Goal: Information Seeking & Learning: Learn about a topic

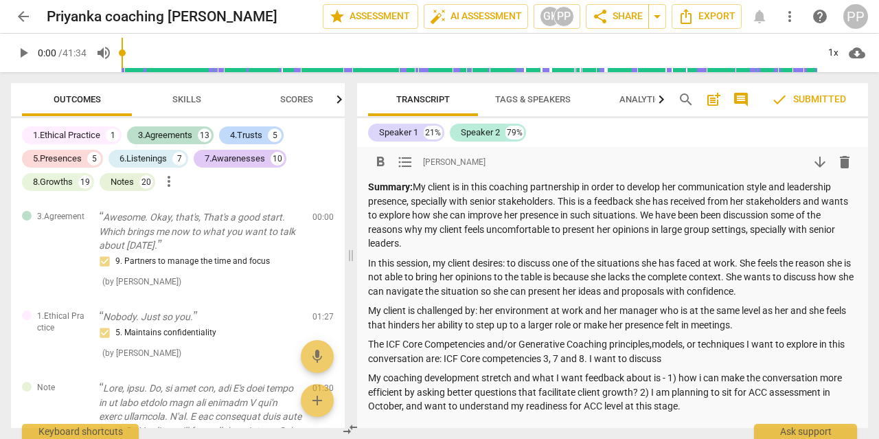
click at [716, 215] on p "Summary: My client is in this coaching partnership in order to develop her comm…" at bounding box center [612, 215] width 489 height 71
click at [411, 131] on div "Speaker 1" at bounding box center [398, 133] width 39 height 14
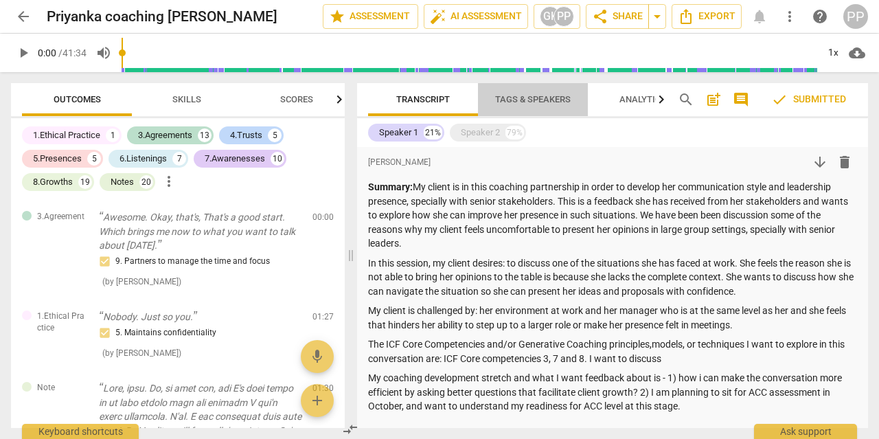
click at [522, 95] on span "Tags & Speakers" at bounding box center [533, 99] width 76 height 10
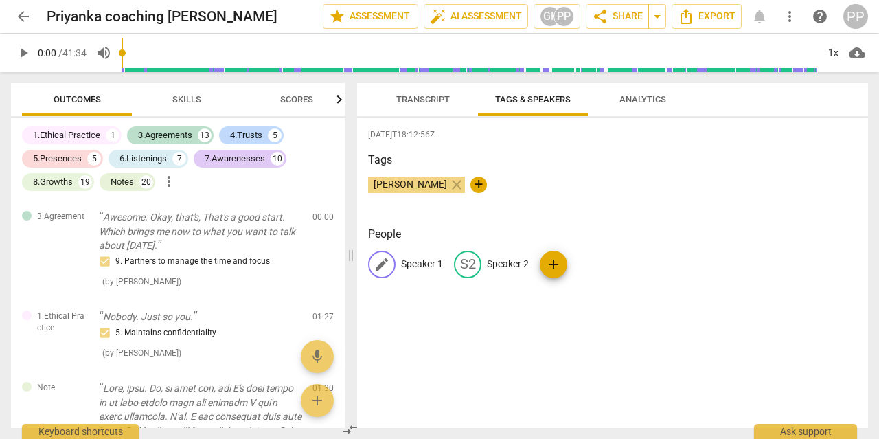
click at [411, 265] on p "Speaker 1" at bounding box center [422, 264] width 42 height 14
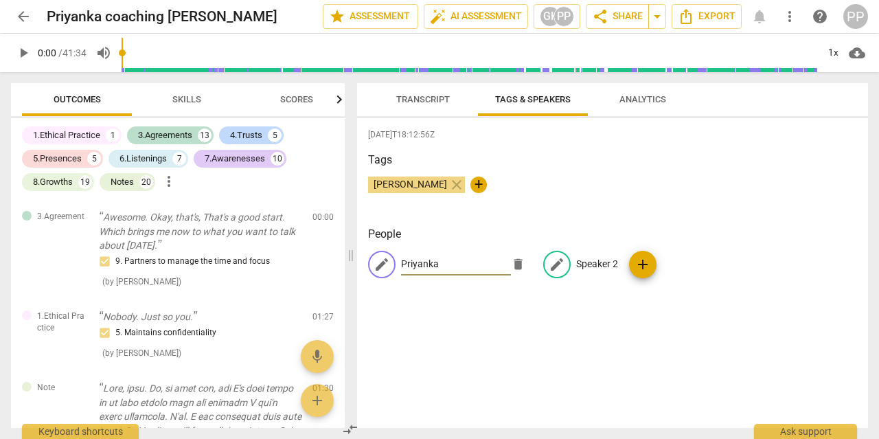
type input "Priyanka"
click at [596, 260] on p "Speaker 2" at bounding box center [597, 264] width 42 height 14
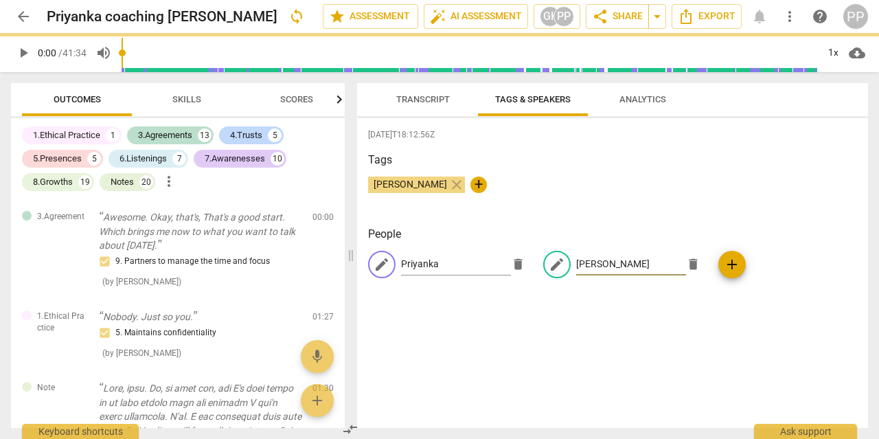
type input "[PERSON_NAME]"
click at [557, 183] on div "[PERSON_NAME] close +" at bounding box center [612, 189] width 489 height 27
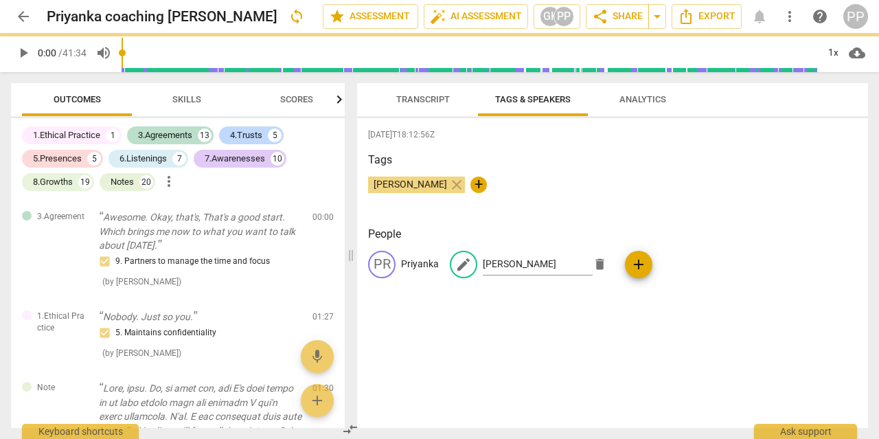
click at [420, 103] on span "Transcript" at bounding box center [423, 99] width 54 height 10
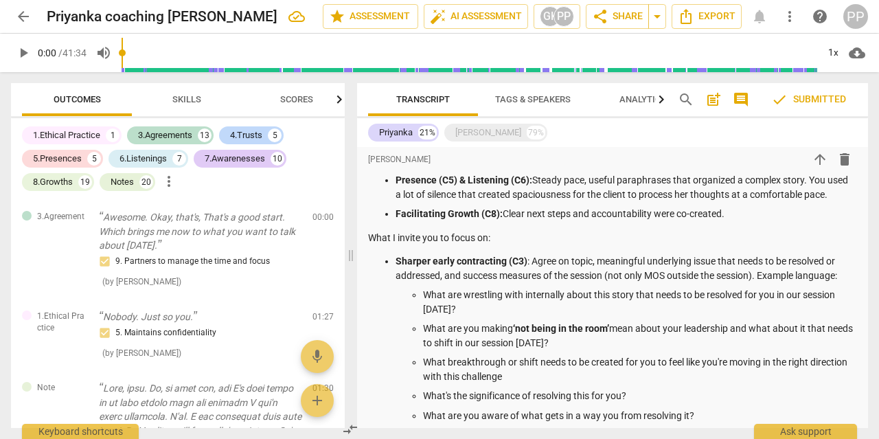
scroll to position [591, 0]
click at [426, 293] on p "What are wrestling with internally about this story that needs to be resolved f…" at bounding box center [640, 302] width 434 height 28
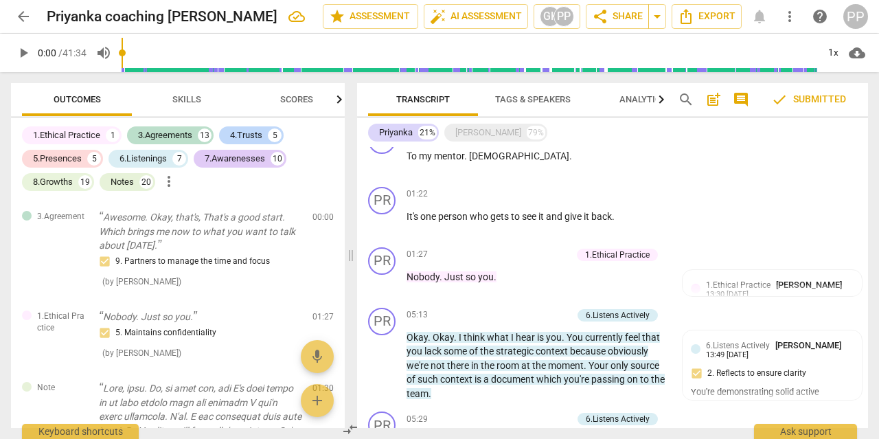
scroll to position [1229, 0]
click at [123, 181] on div "Notes" at bounding box center [122, 182] width 23 height 14
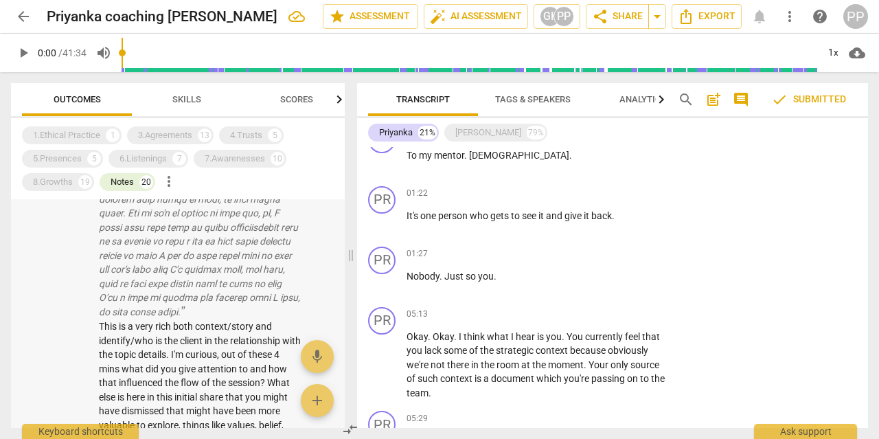
scroll to position [862, 0]
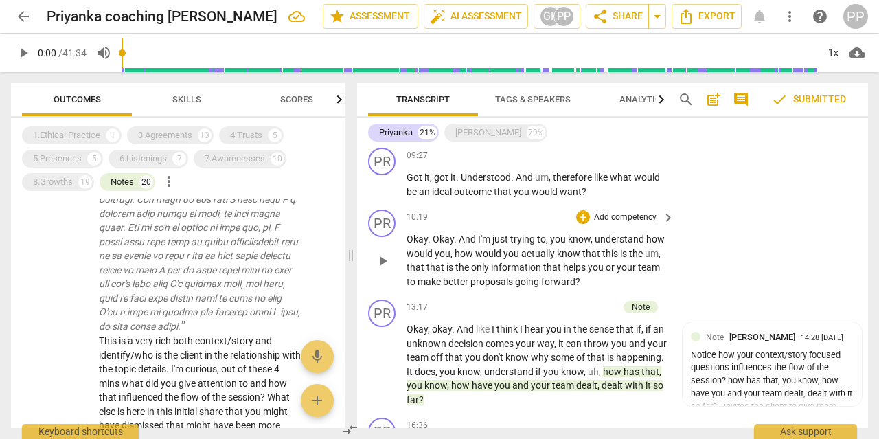
scroll to position [1626, 0]
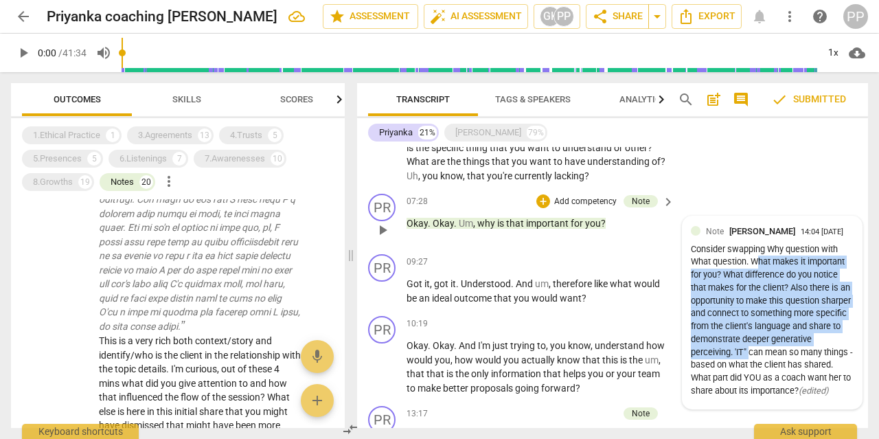
drag, startPoint x: 757, startPoint y: 260, endPoint x: 750, endPoint y: 356, distance: 95.7
click at [750, 356] on div "Consider swapping Why question with What question. What makes it important for …" at bounding box center [772, 320] width 163 height 154
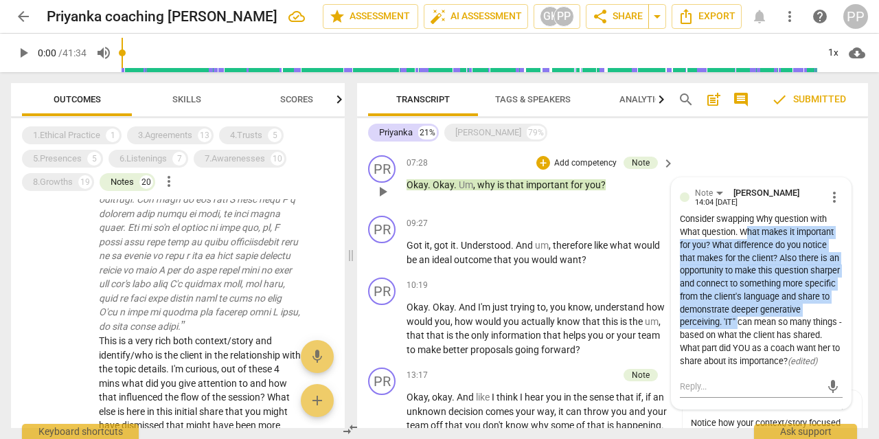
scroll to position [1665, 0]
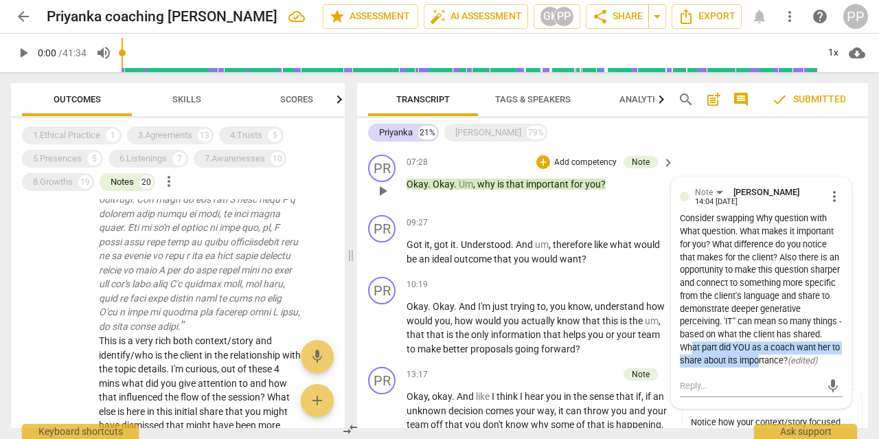
drag, startPoint x: 691, startPoint y: 348, endPoint x: 757, endPoint y: 369, distance: 69.7
click at [757, 369] on div "Note [PERSON_NAME] 14:04 [DATE] more_vert Consider swapping Why question with W…" at bounding box center [761, 277] width 163 height 184
click at [519, 219] on div "09:27 + Add competency keyboard_arrow_right" at bounding box center [540, 222] width 269 height 15
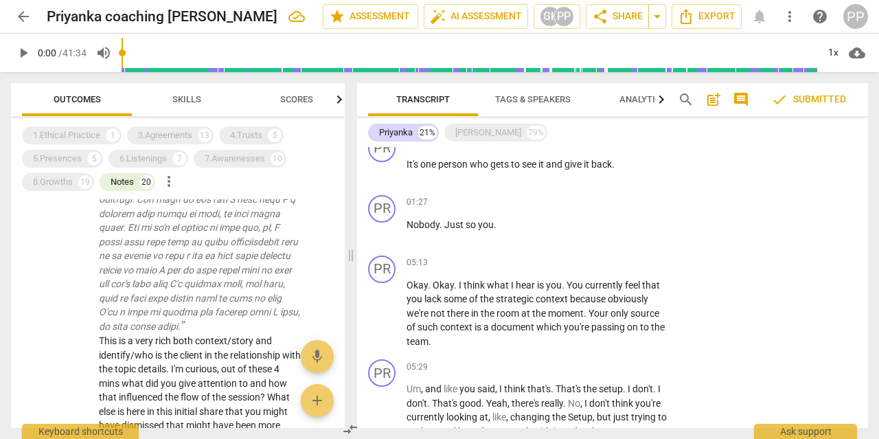
scroll to position [1280, 0]
click at [137, 183] on div "Notes 20" at bounding box center [128, 182] width 56 height 18
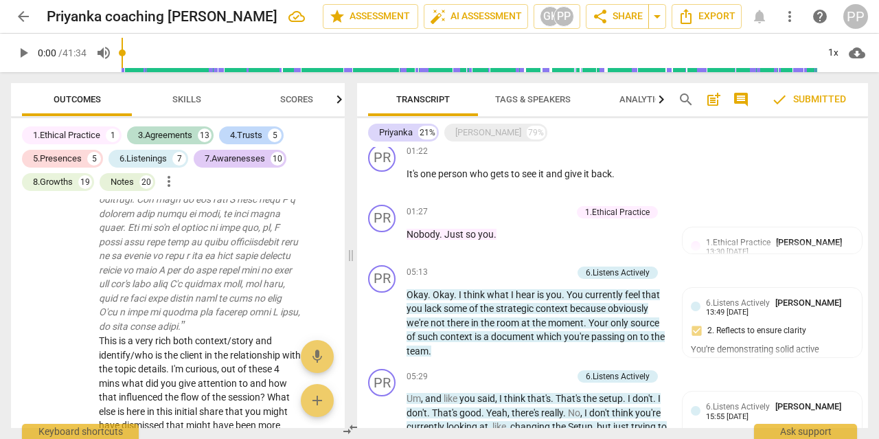
scroll to position [1269, 0]
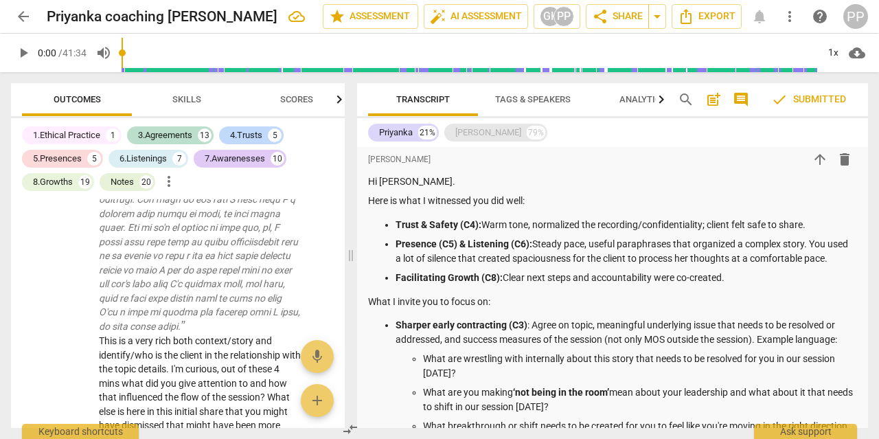
click at [480, 137] on div "[PERSON_NAME]" at bounding box center [488, 133] width 66 height 14
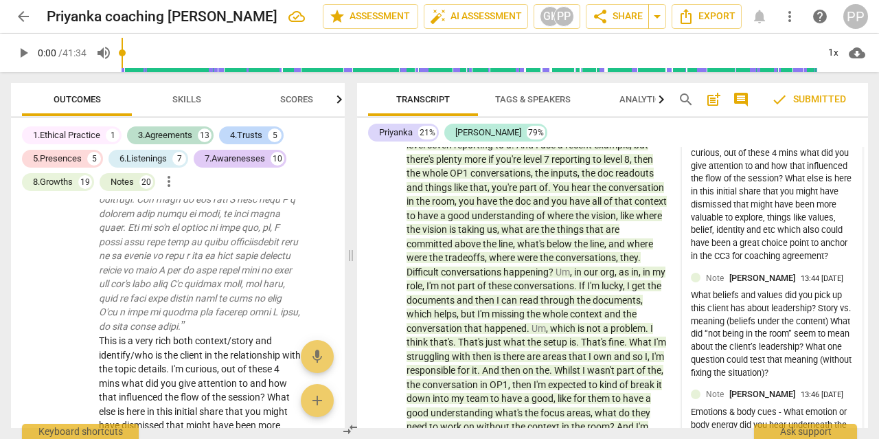
scroll to position [1814, 0]
click at [805, 304] on div "What beliefs and values did you pick up this client has about leadership? Story…" at bounding box center [772, 333] width 163 height 90
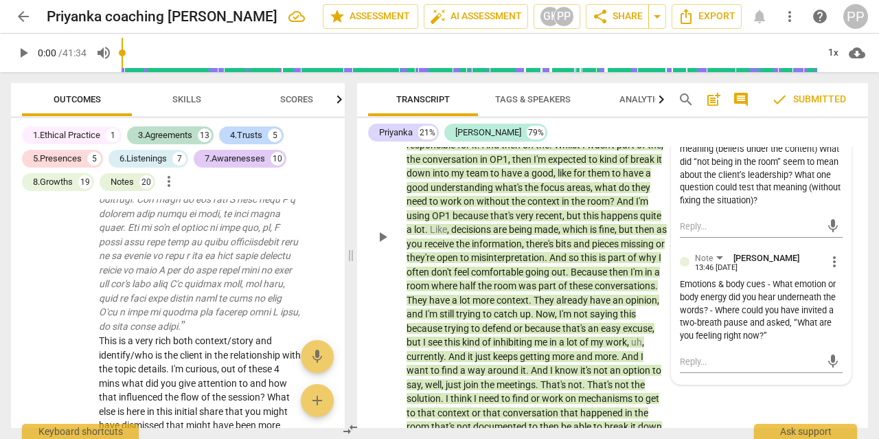
scroll to position [2040, 0]
click at [745, 418] on div "DA play_arrow pause 01:30 + Add competency Notes keyboard_arrow_right Okay , go…" at bounding box center [612, 225] width 511 height 794
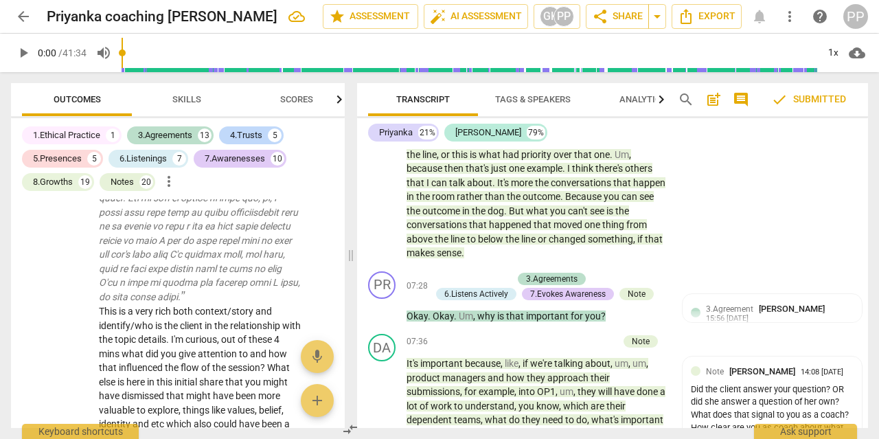
scroll to position [3088, 0]
